Goal: Task Accomplishment & Management: Complete application form

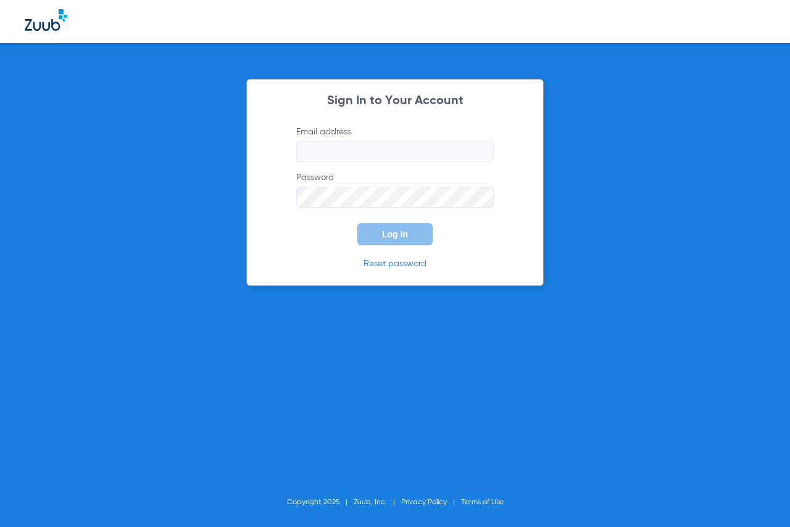
type input "[EMAIL_ADDRESS][DOMAIN_NAME]"
click at [397, 243] on button "Log In" at bounding box center [394, 234] width 75 height 22
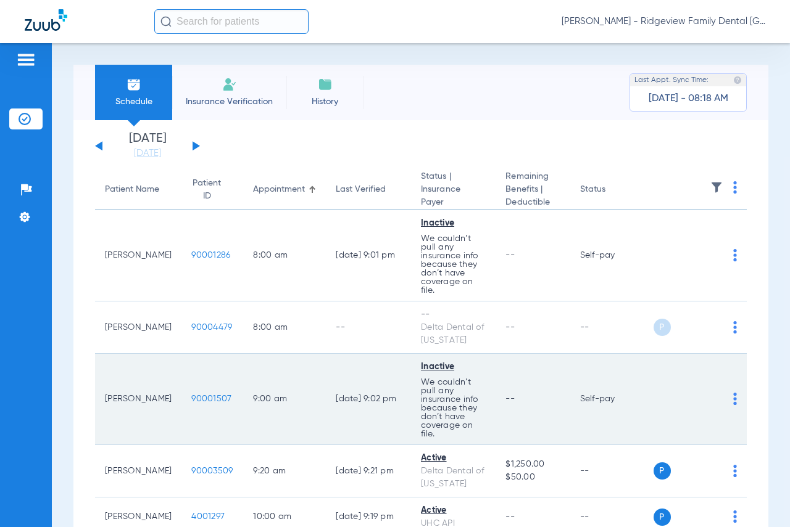
scroll to position [62, 0]
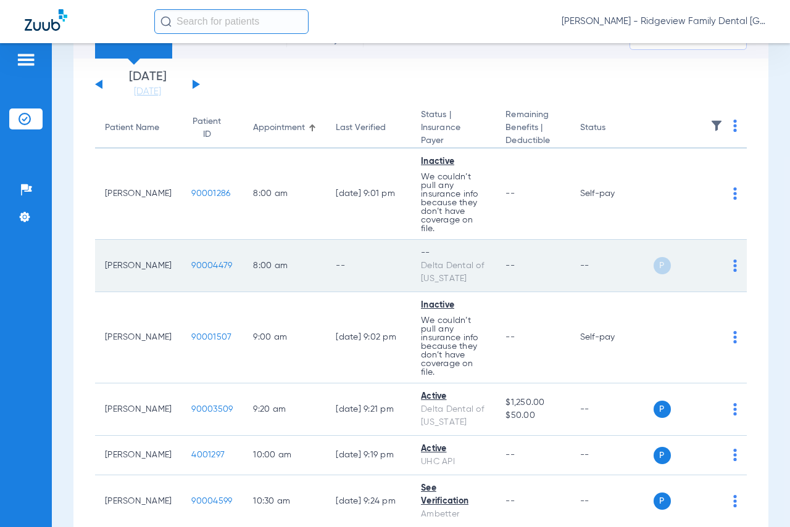
click at [733, 268] on img at bounding box center [735, 266] width 4 height 12
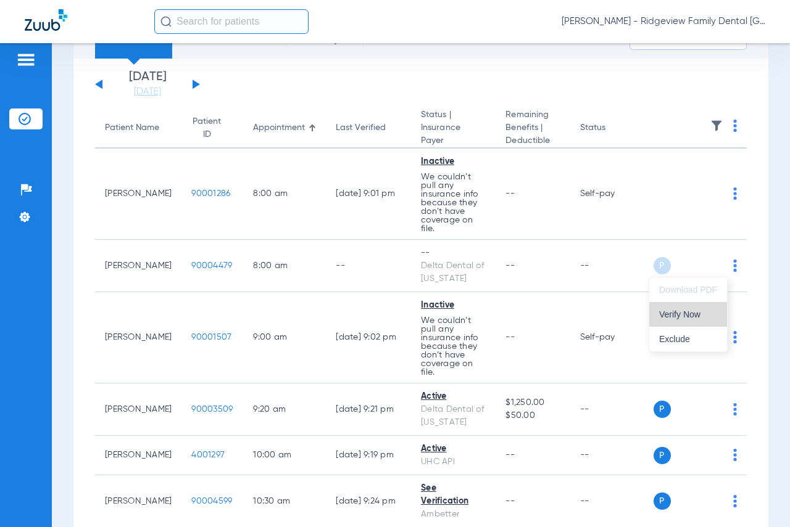
click at [673, 312] on span "Verify Now" at bounding box center [688, 314] width 58 height 9
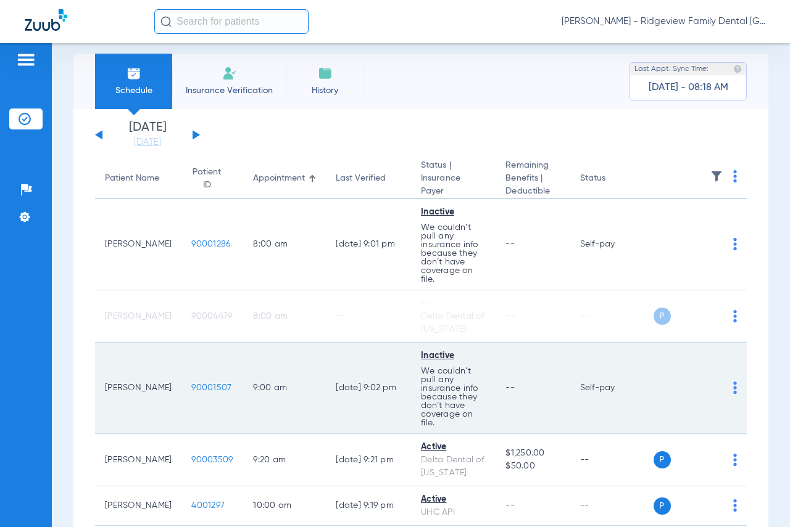
scroll to position [0, 0]
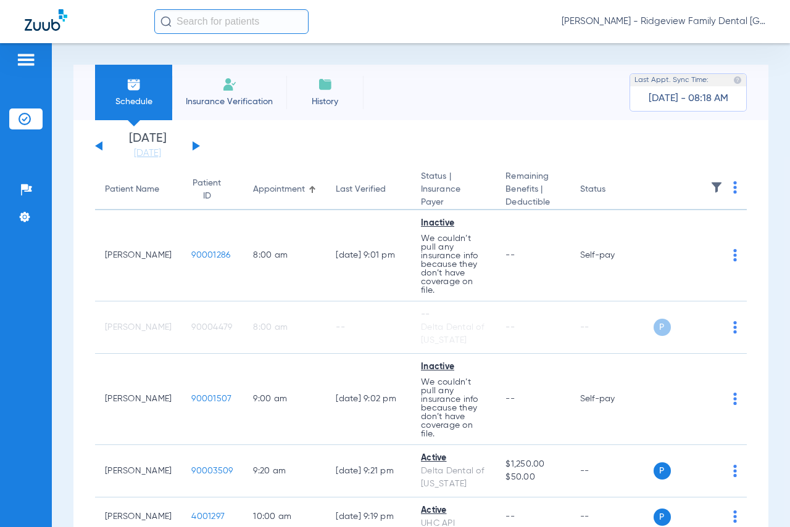
click at [194, 143] on button at bounding box center [195, 145] width 7 height 9
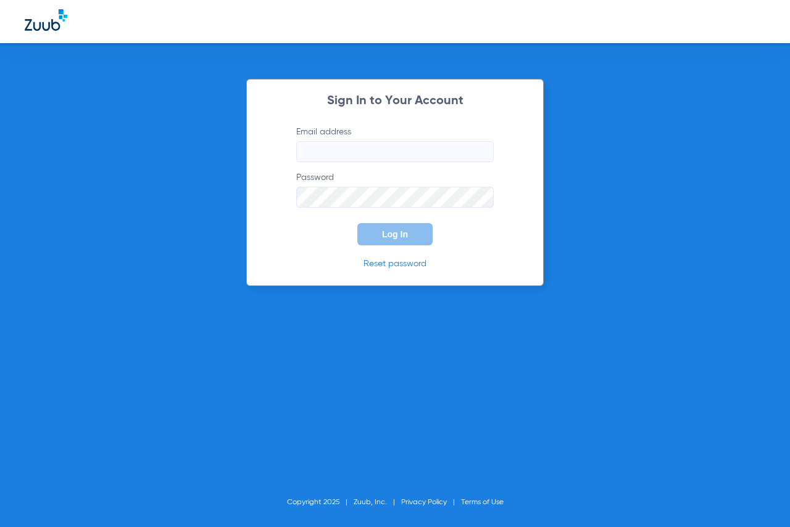
type input "[EMAIL_ADDRESS][DOMAIN_NAME]"
click at [382, 232] on span "Log In" at bounding box center [395, 234] width 26 height 10
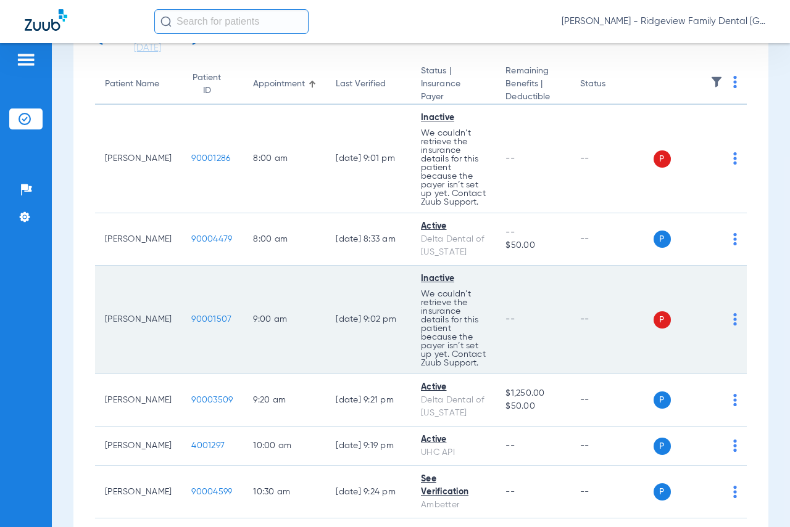
scroll to position [123, 0]
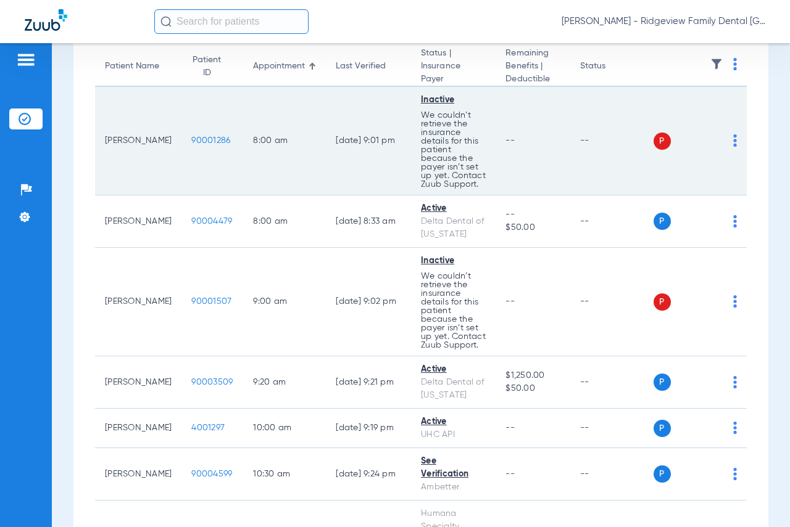
click at [723, 141] on div "P S" at bounding box center [695, 141] width 84 height 17
click at [733, 138] on img at bounding box center [735, 140] width 4 height 12
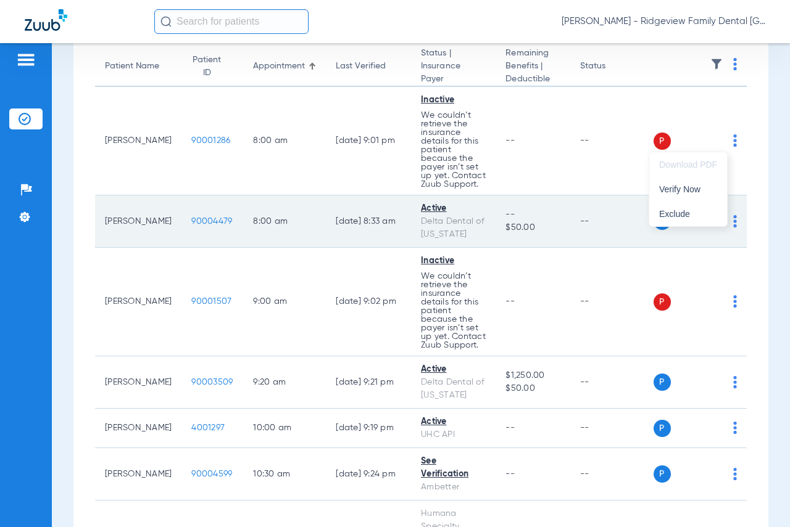
click at [691, 212] on span "Exclude" at bounding box center [688, 214] width 58 height 9
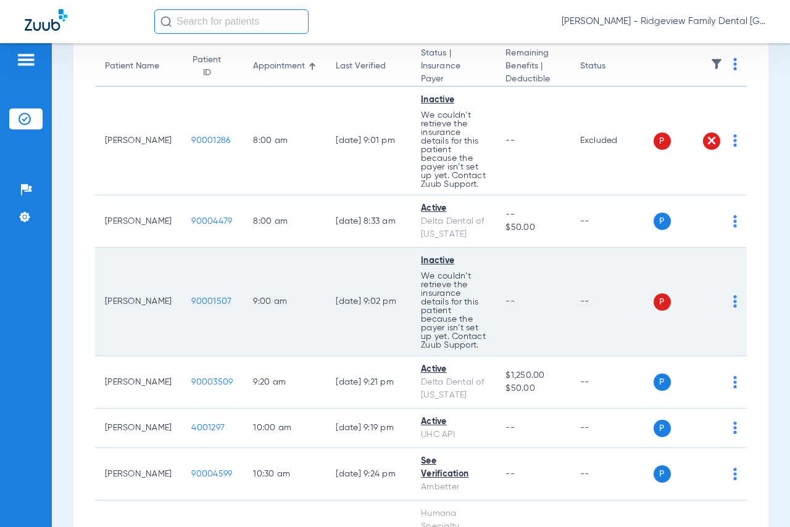
click at [728, 305] on td "P S" at bounding box center [700, 302] width 94 height 109
click at [733, 302] on img at bounding box center [735, 301] width 4 height 12
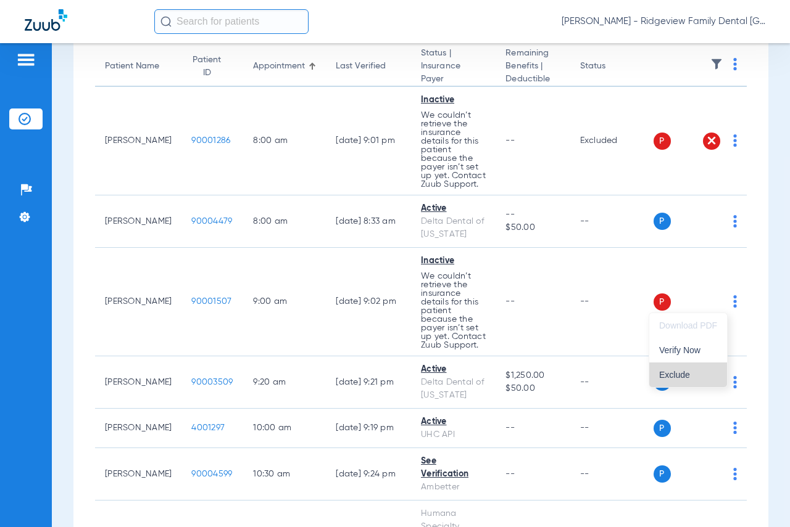
click at [682, 374] on span "Exclude" at bounding box center [688, 375] width 58 height 9
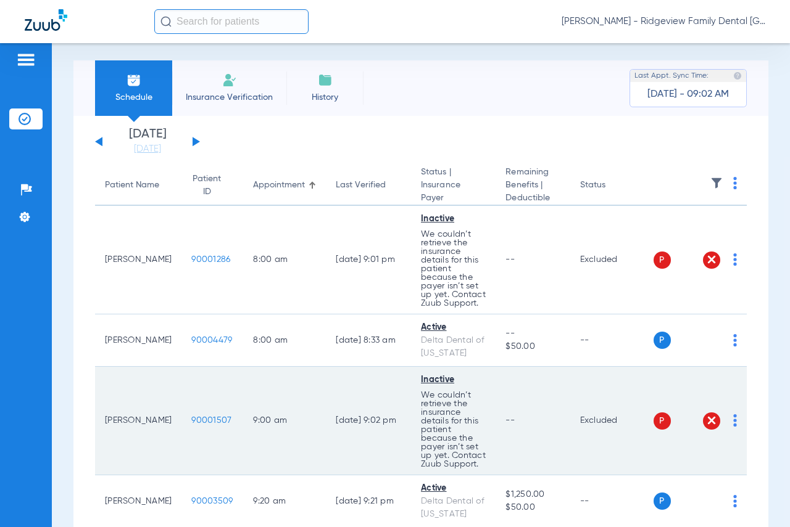
scroll to position [0, 0]
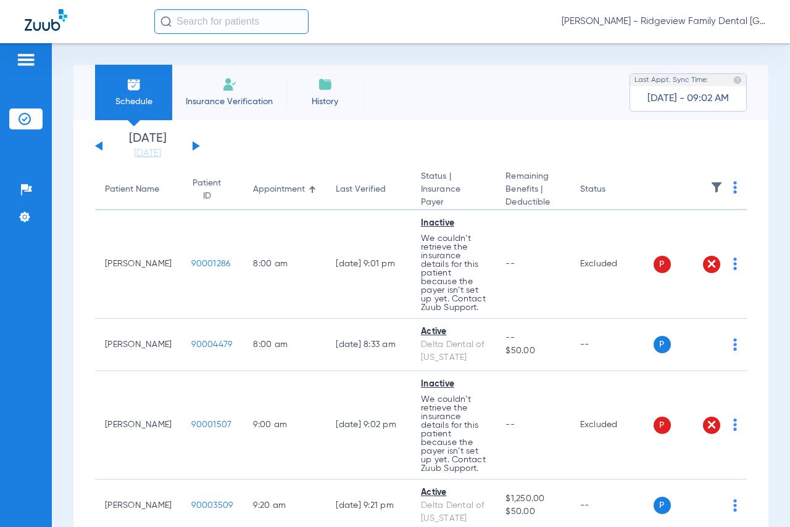
click at [192, 146] on button at bounding box center [195, 145] width 7 height 9
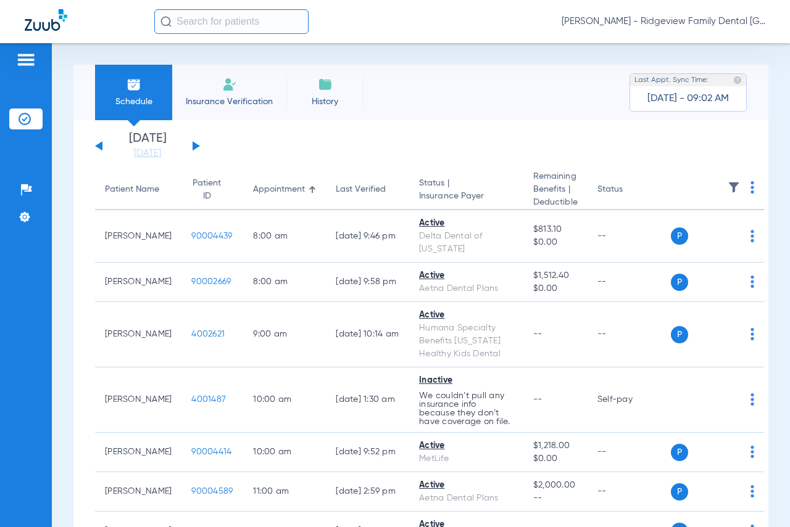
click at [197, 145] on button at bounding box center [195, 145] width 7 height 9
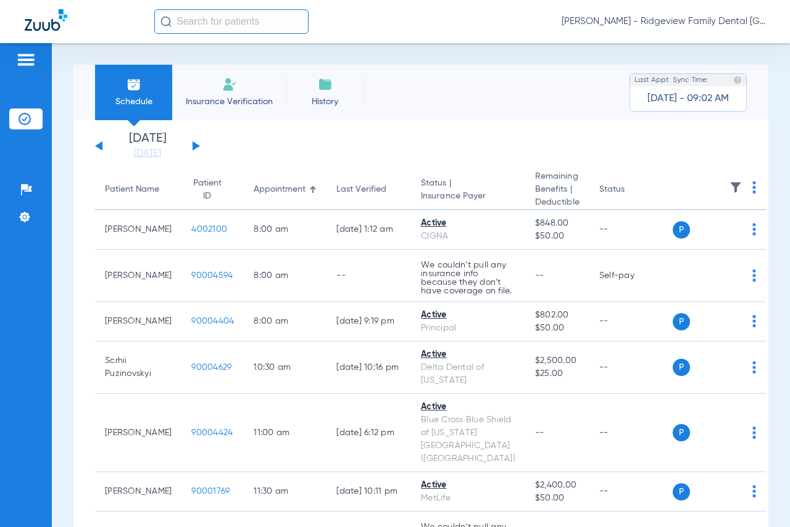
click at [196, 142] on div "[DATE] [DATE] [DATE] [DATE] [DATE] [DATE] [DATE] [DATE] [DATE] [DATE] [DATE] [D…" at bounding box center [147, 146] width 105 height 27
click at [196, 144] on button at bounding box center [195, 145] width 7 height 9
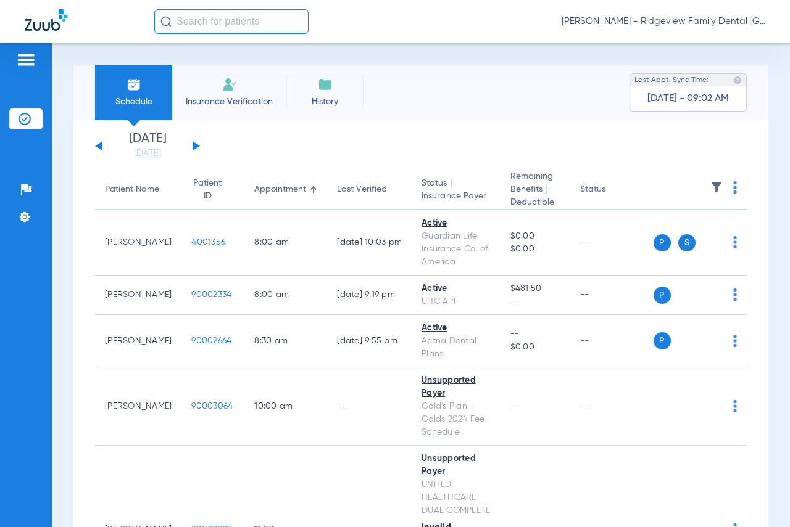
click at [243, 96] on span "Insurance Verification" at bounding box center [229, 102] width 96 height 12
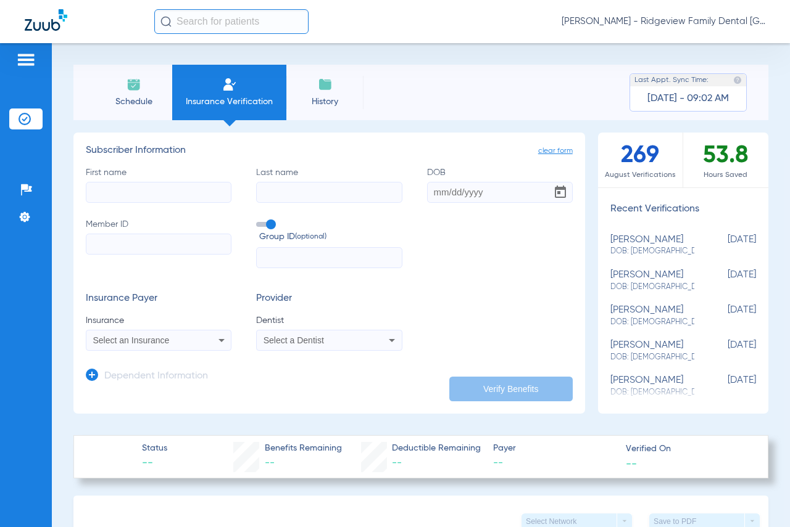
click at [202, 197] on input "First name" at bounding box center [159, 192] width 146 height 21
click at [200, 201] on input "First name" at bounding box center [159, 192] width 146 height 21
type input "mansfield"
type input "[PERSON_NAME]"
click at [427, 193] on input "DOB Required" at bounding box center [500, 192] width 146 height 21
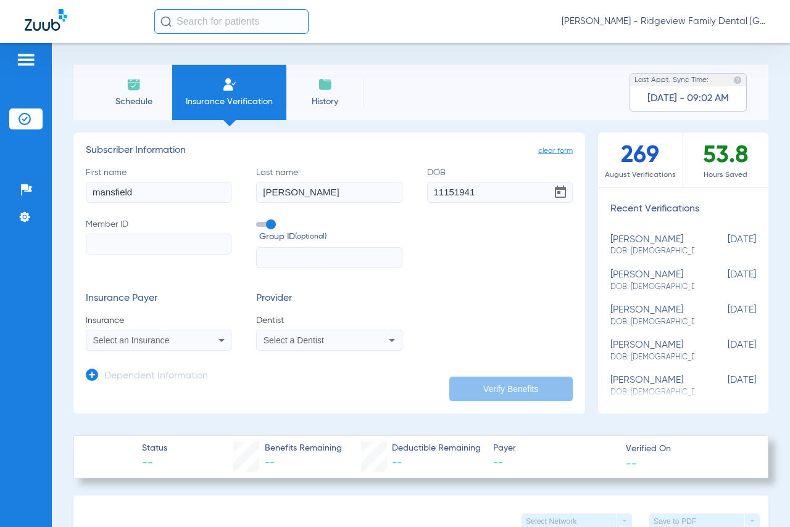
type input "[DATE]"
click at [199, 244] on input "Member ID" at bounding box center [159, 244] width 146 height 21
type input "102079428100"
click at [220, 341] on icon at bounding box center [221, 340] width 6 height 3
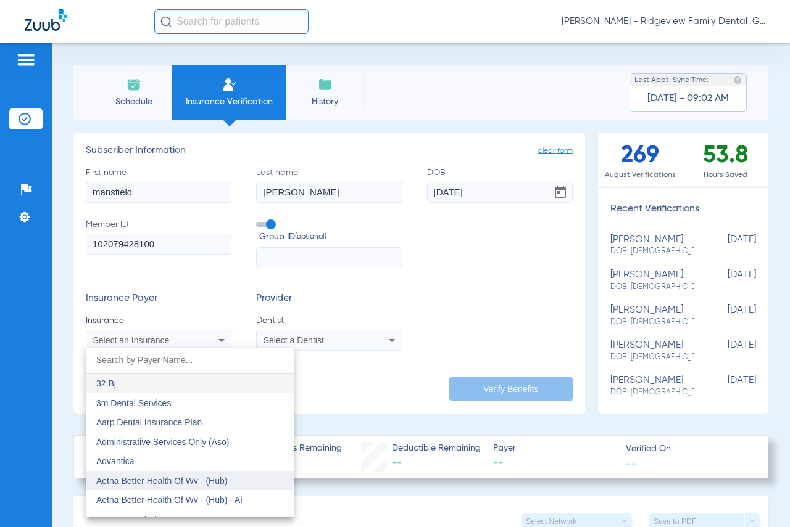
scroll to position [62, 0]
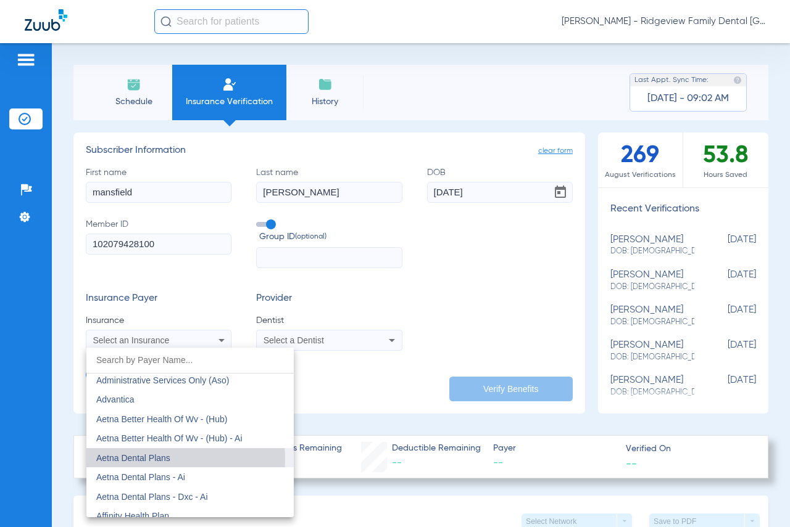
click at [153, 458] on span "Aetna Dental Plans" at bounding box center [133, 458] width 74 height 10
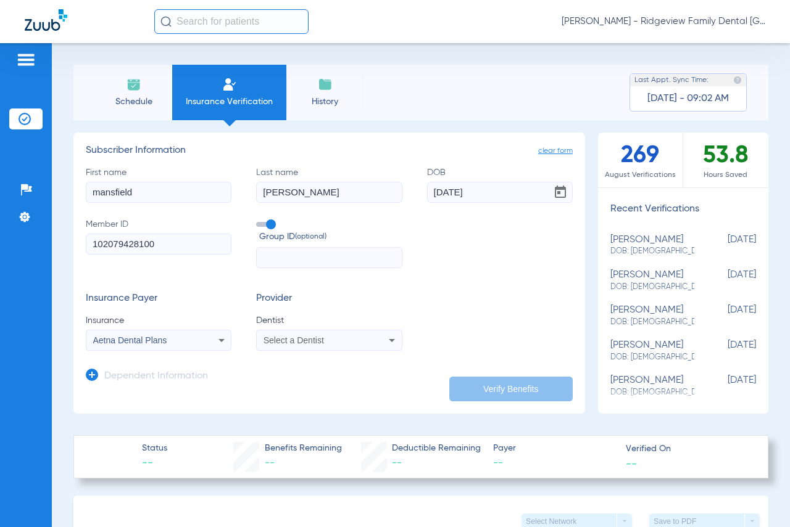
click at [386, 342] on icon at bounding box center [391, 340] width 15 height 15
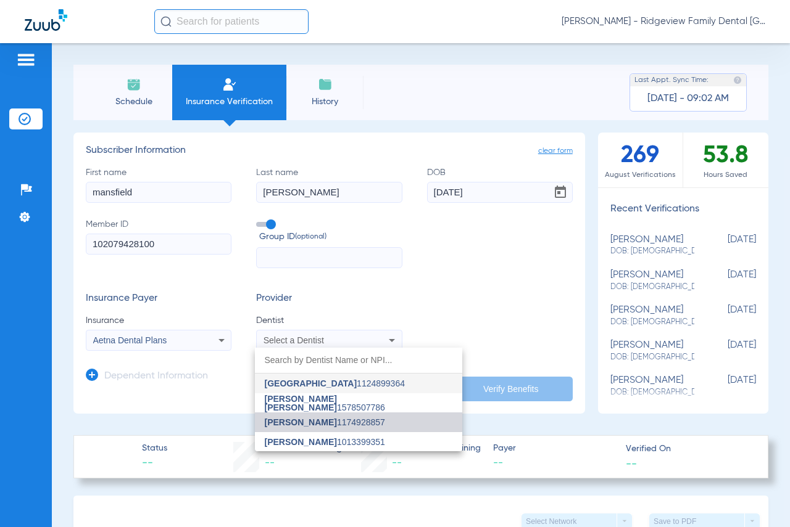
click at [354, 420] on span "[PERSON_NAME] 1174928857" at bounding box center [325, 422] width 120 height 9
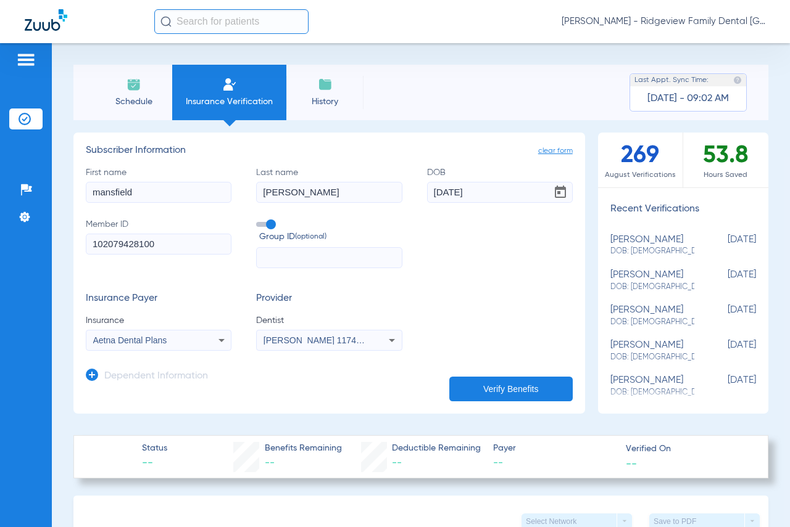
click at [465, 384] on button "Verify Benefits" at bounding box center [510, 389] width 123 height 25
